Goal: Transaction & Acquisition: Purchase product/service

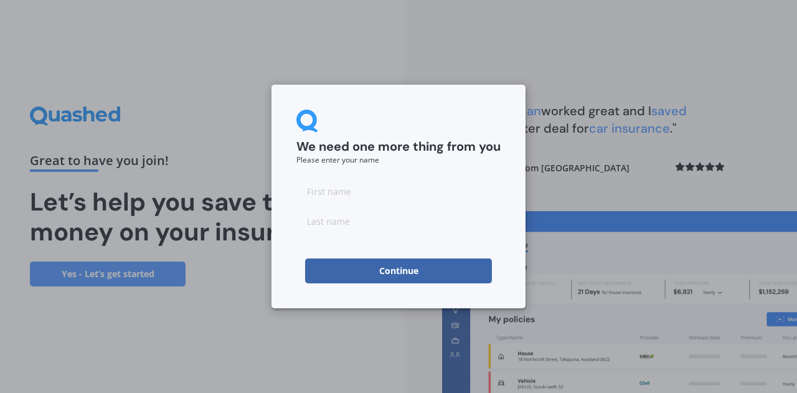
click at [391, 189] on input at bounding box center [399, 191] width 204 height 25
type input "[PERSON_NAME]"
click at [404, 269] on button "Continue" at bounding box center [398, 271] width 187 height 25
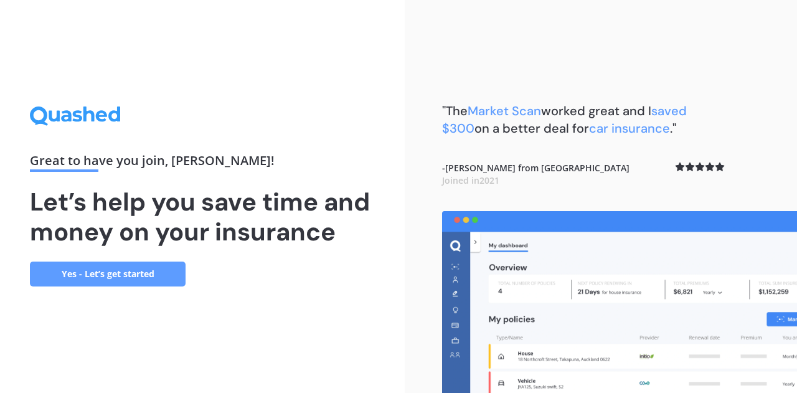
click at [122, 269] on link "Yes - Let’s get started" at bounding box center [108, 274] width 156 height 25
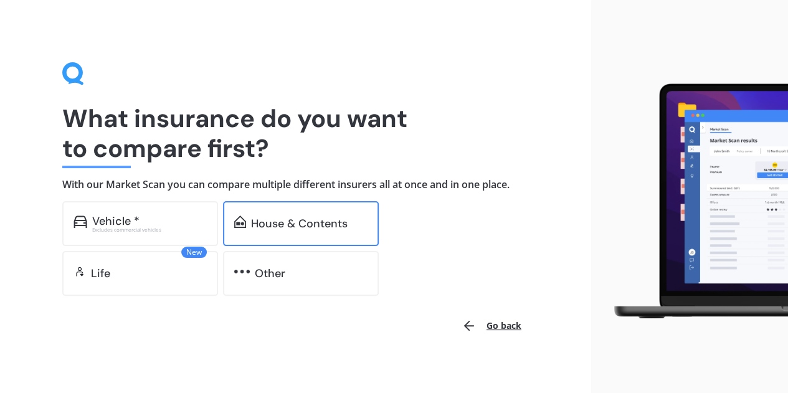
click at [285, 219] on div "House & Contents" at bounding box center [299, 223] width 97 height 12
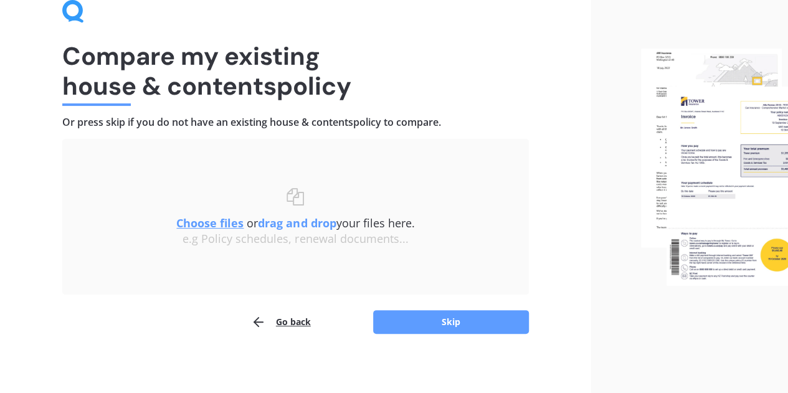
scroll to position [65, 0]
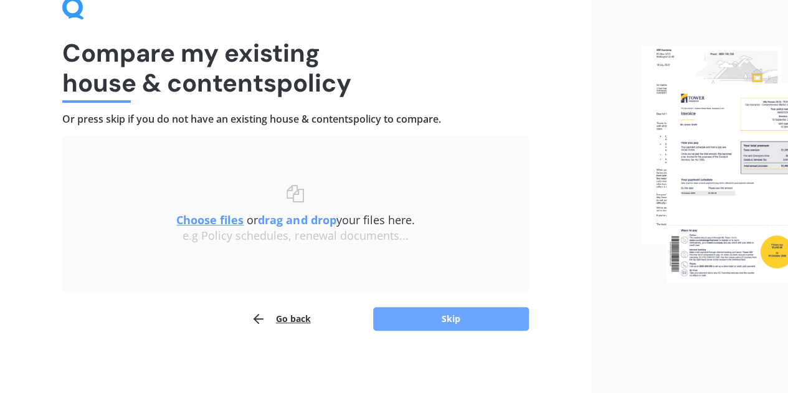
click at [459, 316] on button "Skip" at bounding box center [451, 319] width 156 height 24
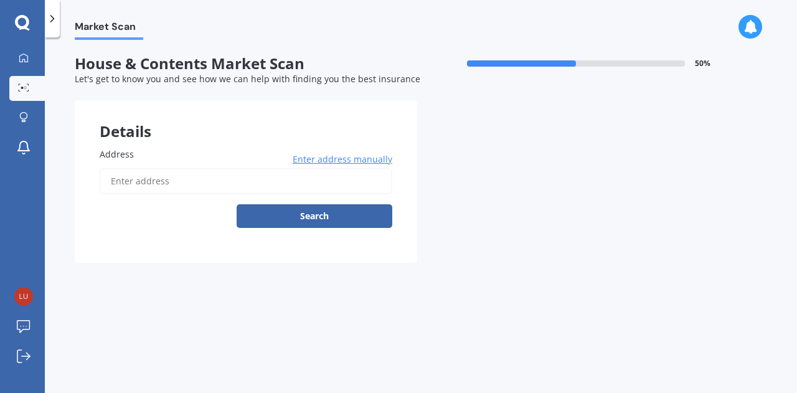
click at [161, 180] on input "Address" at bounding box center [246, 181] width 293 height 26
type input "[STREET_ADDRESS][PERSON_NAME][PERSON_NAME]"
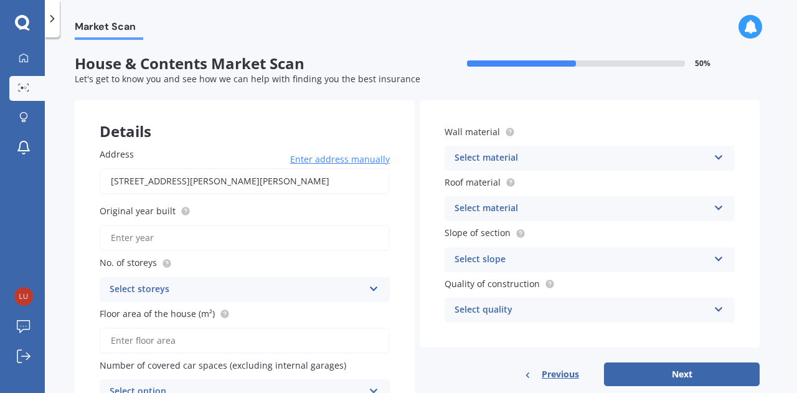
click at [226, 230] on input "Original year built" at bounding box center [245, 238] width 290 height 26
click at [223, 282] on div "Select storeys" at bounding box center [237, 289] width 254 height 15
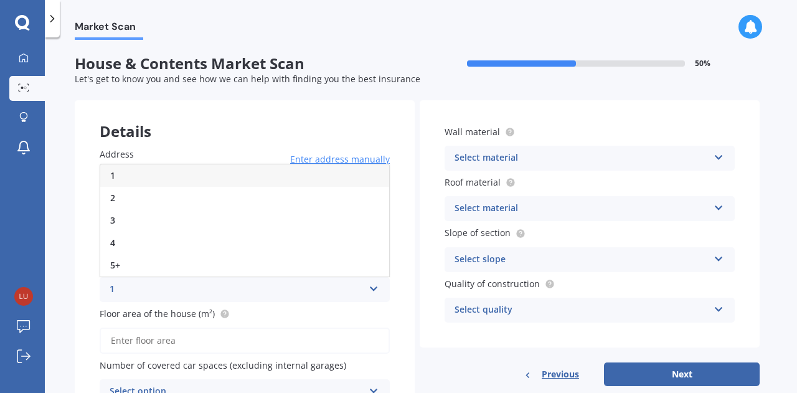
click at [165, 179] on div "1" at bounding box center [244, 175] width 289 height 22
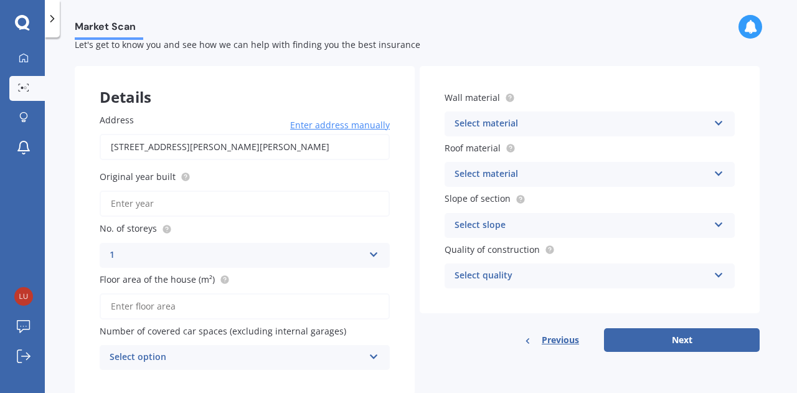
scroll to position [62, 0]
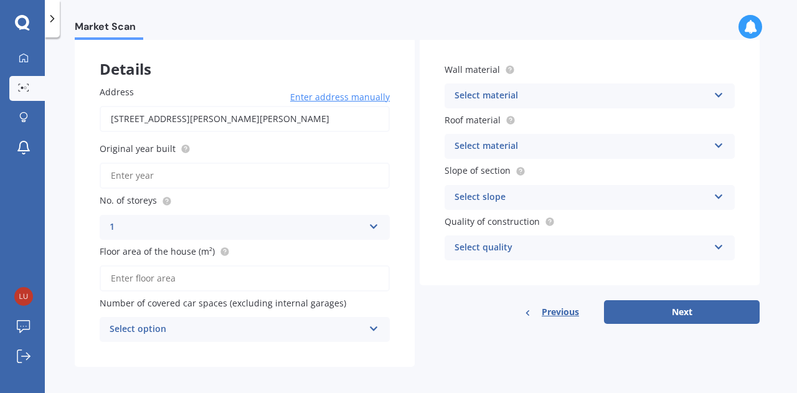
click at [252, 331] on div "Select option" at bounding box center [237, 329] width 254 height 15
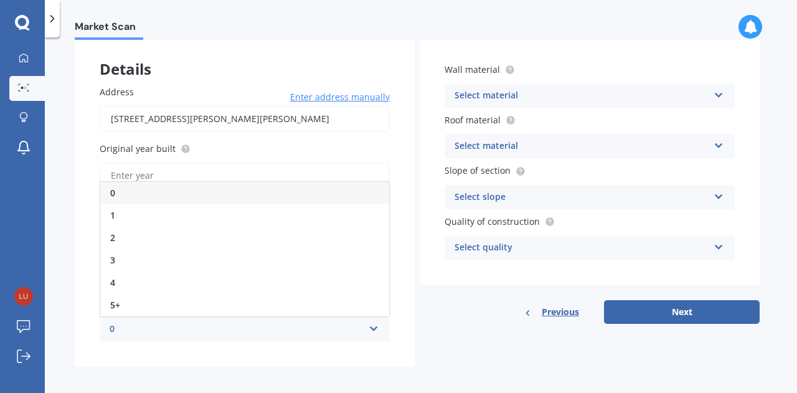
click at [237, 193] on div "0" at bounding box center [244, 193] width 289 height 22
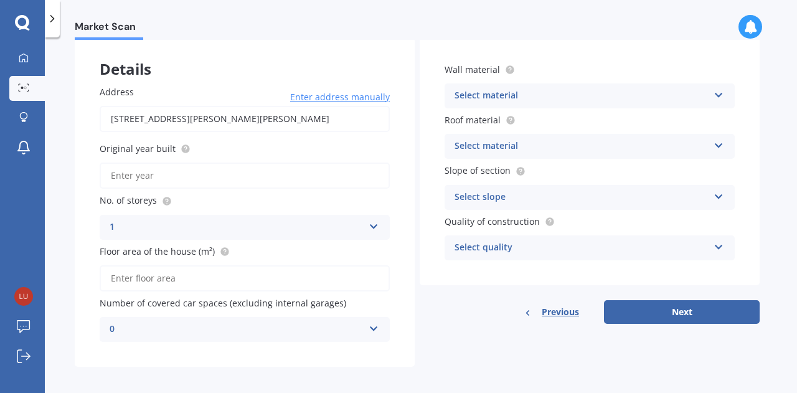
click at [228, 282] on input "Floor area of the house (m²)" at bounding box center [245, 278] width 290 height 26
type input "250"
click at [199, 171] on input "Original year built" at bounding box center [245, 176] width 290 height 26
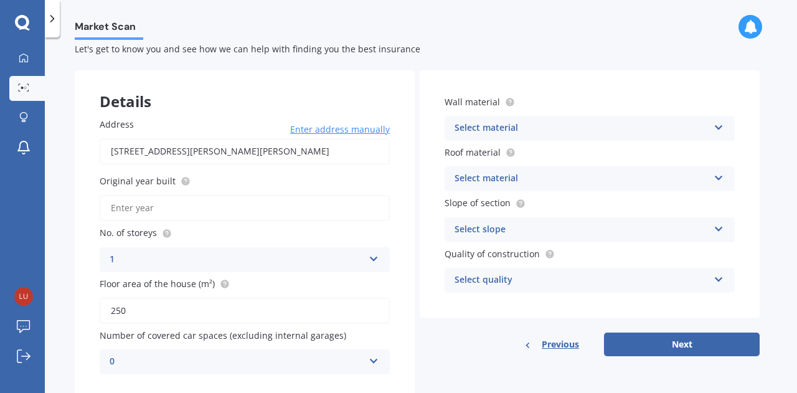
scroll to position [0, 0]
